Goal: Use online tool/utility: Utilize a website feature to perform a specific function

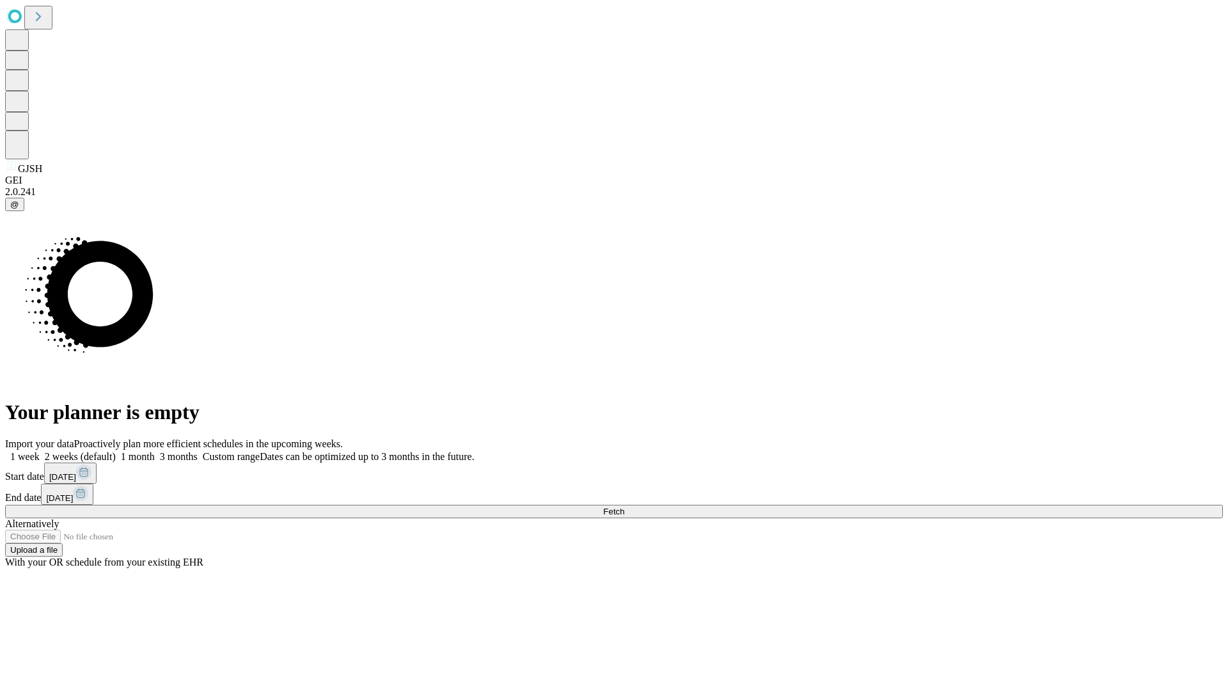
click at [624, 507] on span "Fetch" at bounding box center [613, 512] width 21 height 10
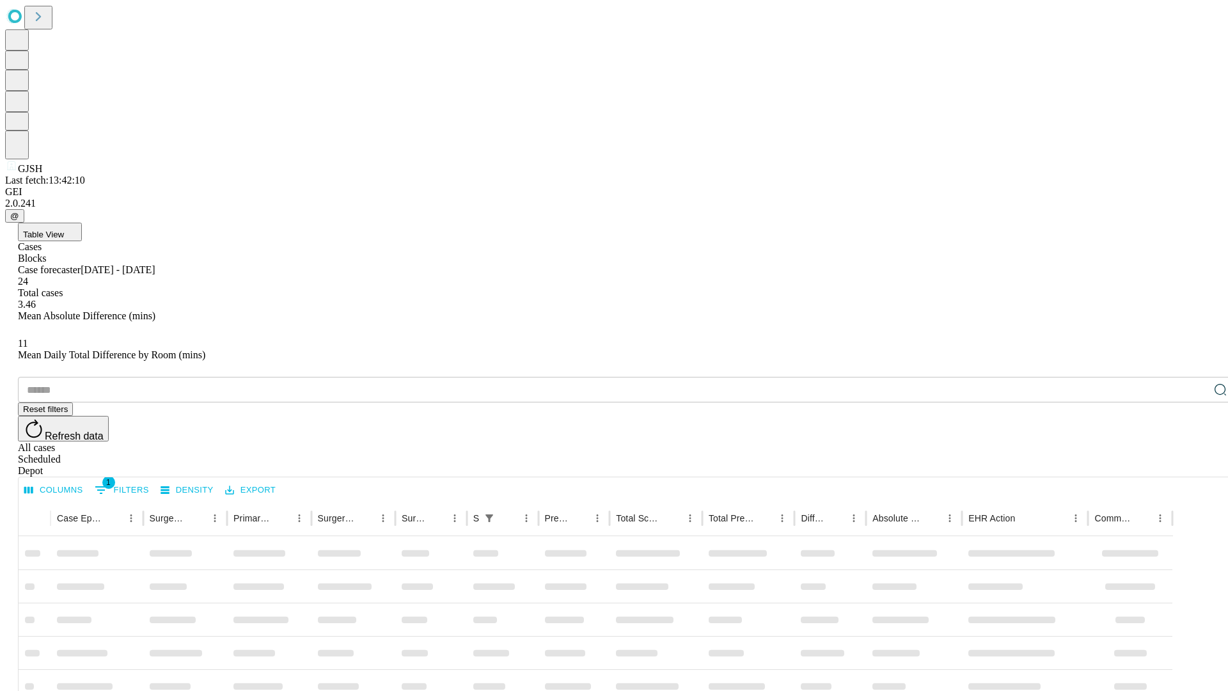
click at [64, 230] on span "Table View" at bounding box center [43, 235] width 41 height 10
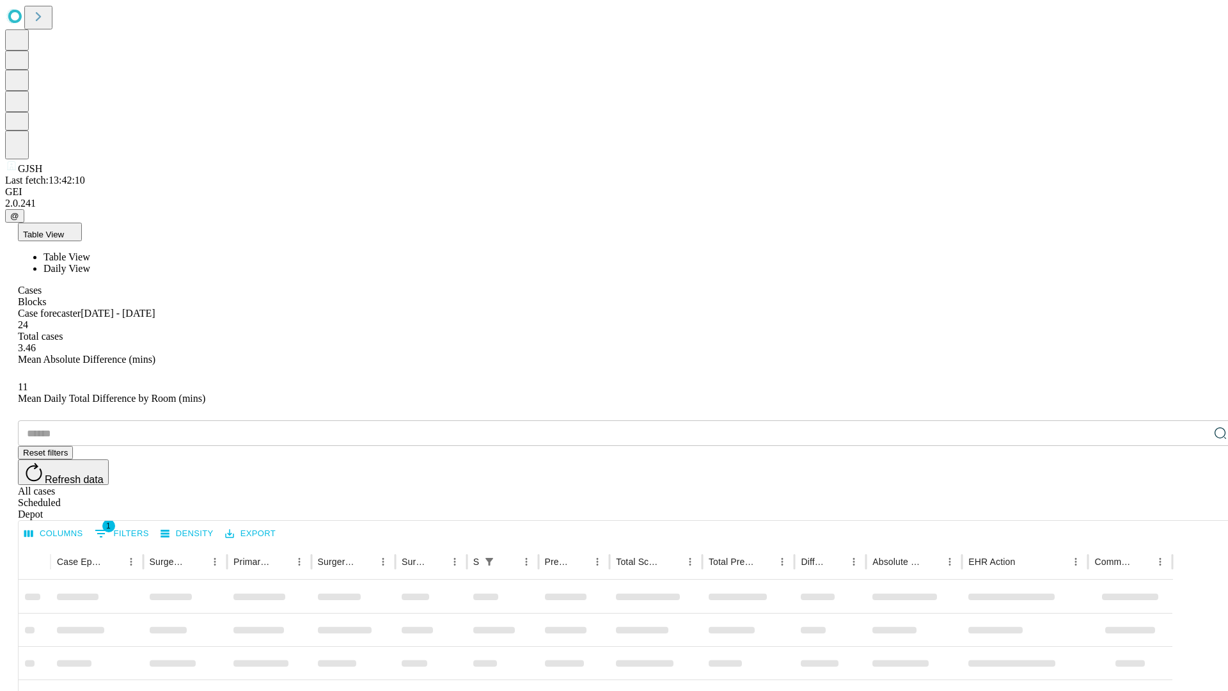
click at [90, 263] on span "Daily View" at bounding box center [67, 268] width 47 height 11
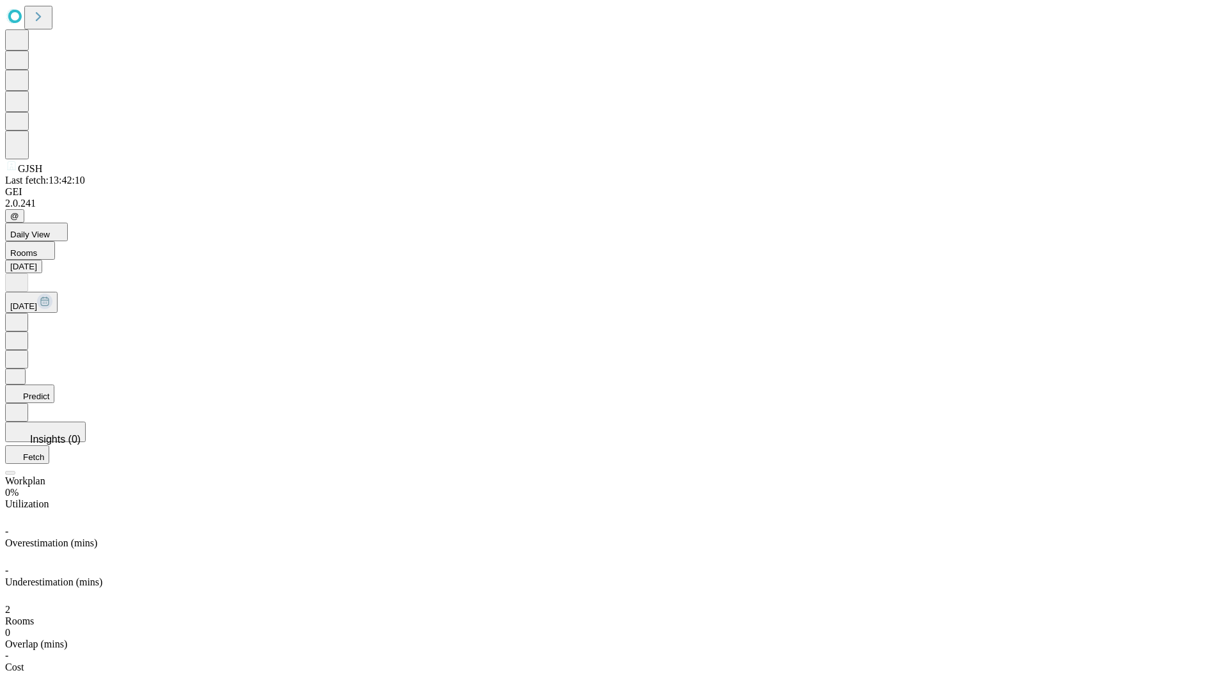
click at [54, 385] on button "Predict" at bounding box center [29, 394] width 49 height 19
